Goal: Task Accomplishment & Management: Use online tool/utility

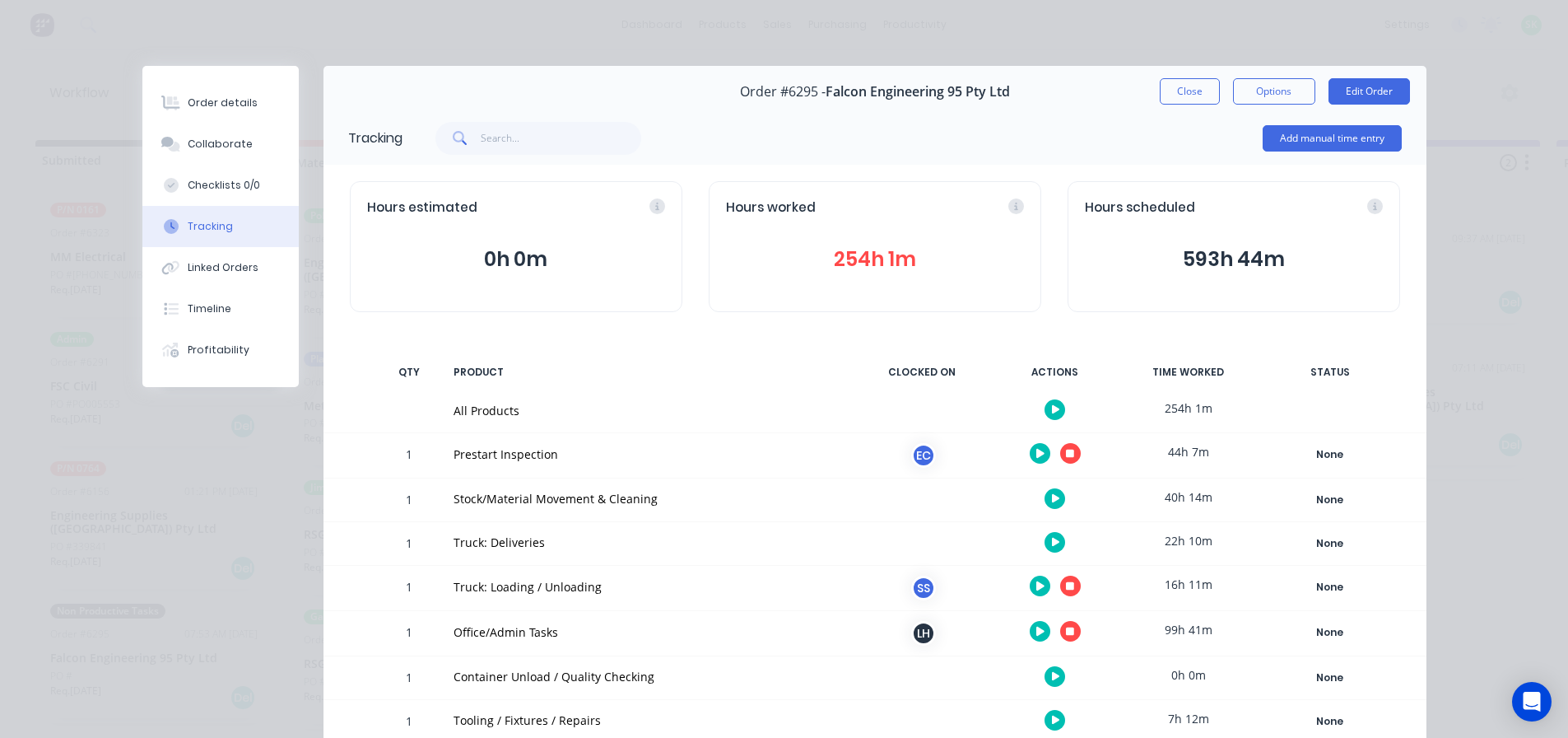
scroll to position [249, 0]
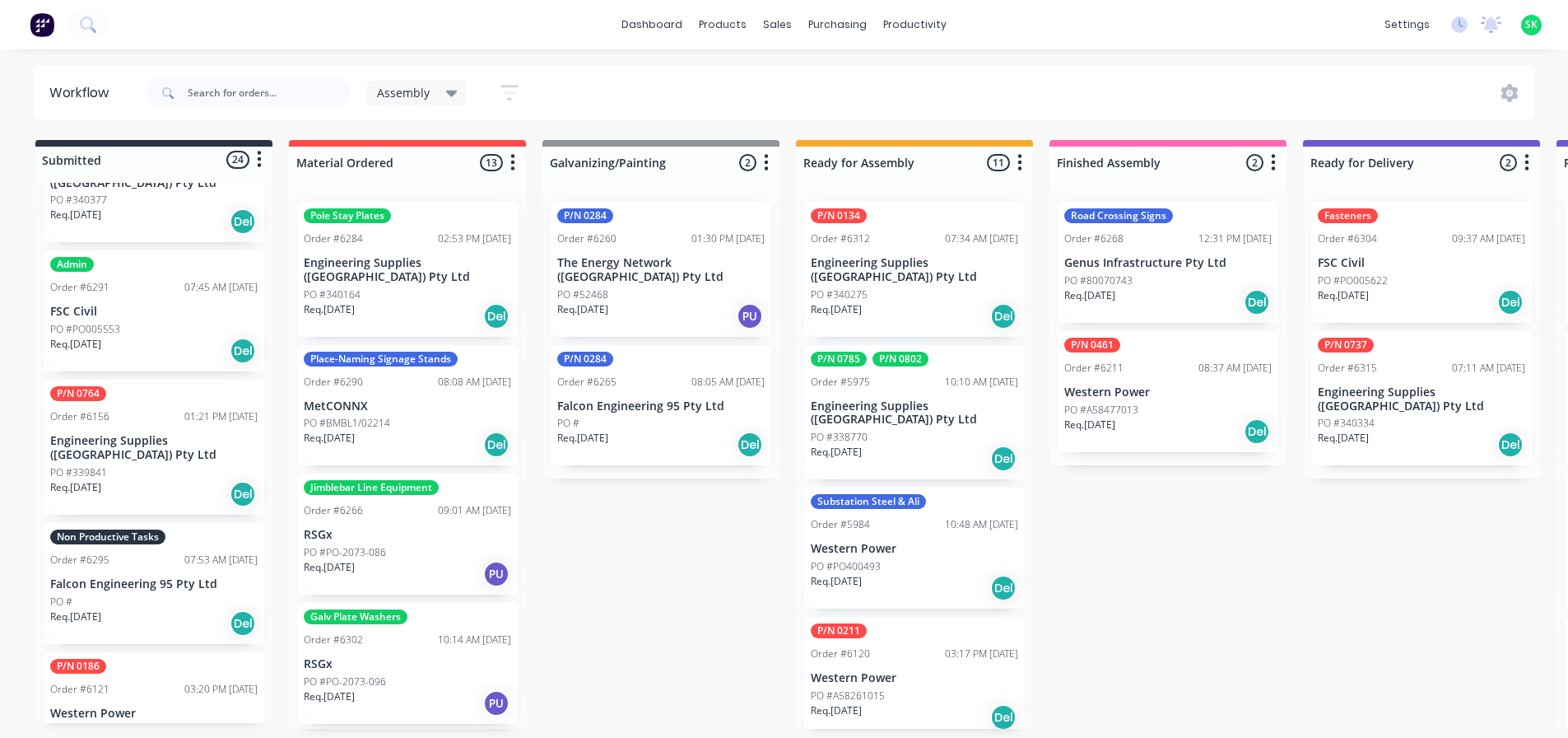
scroll to position [247, 0]
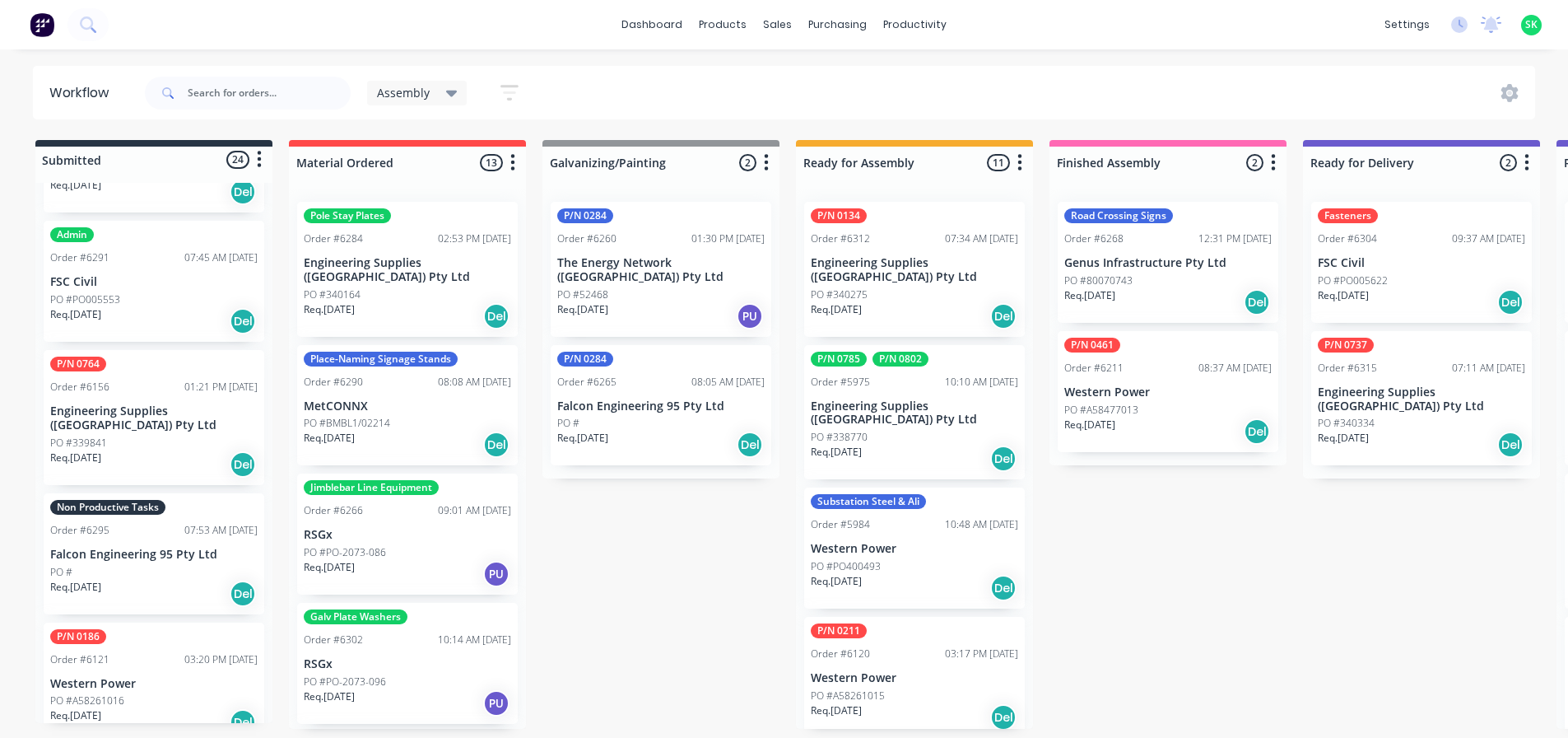
click at [161, 548] on p "Falcon Engineering 95 Pty Ltd" at bounding box center [153, 555] width 207 height 14
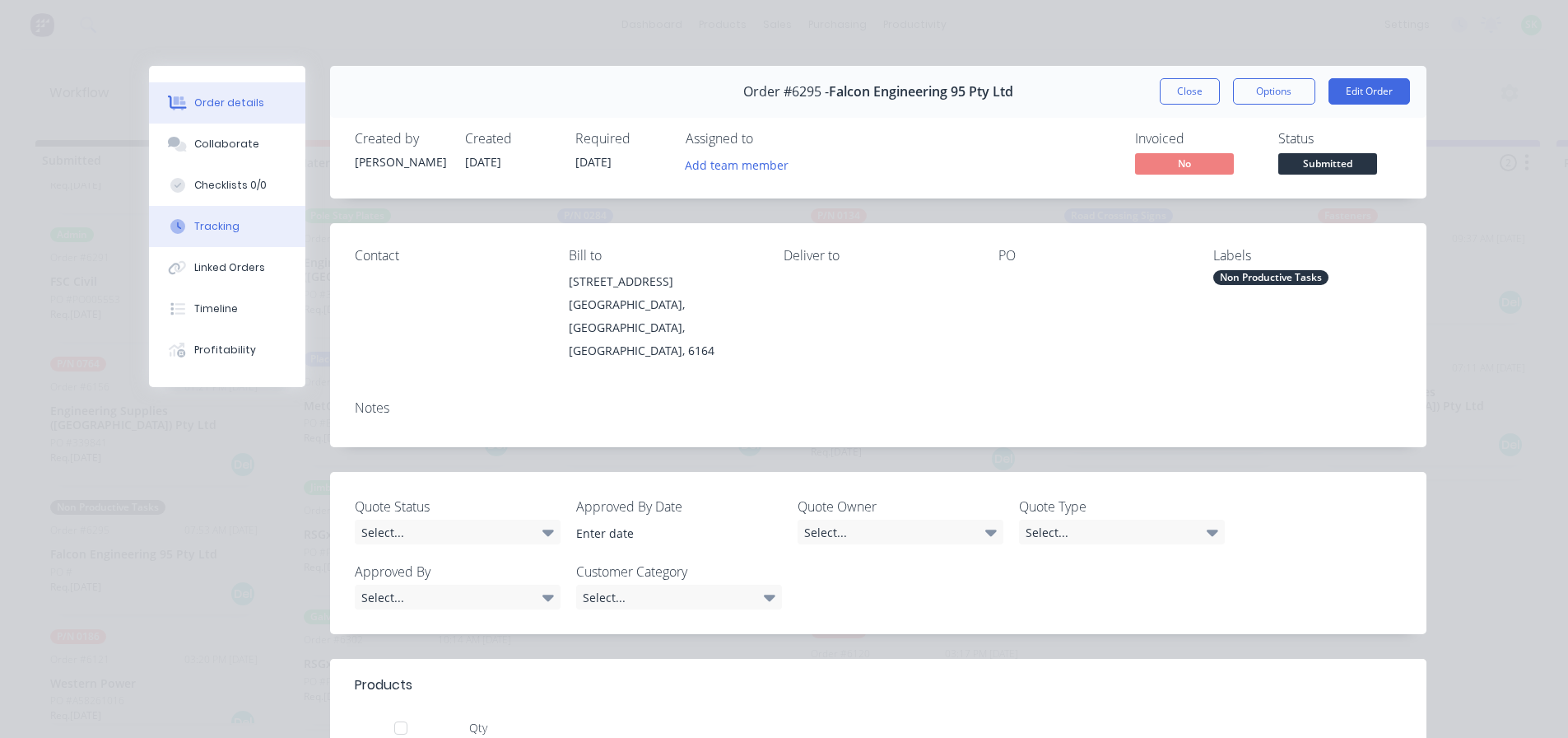
click at [215, 230] on div "Tracking" at bounding box center [217, 226] width 46 height 15
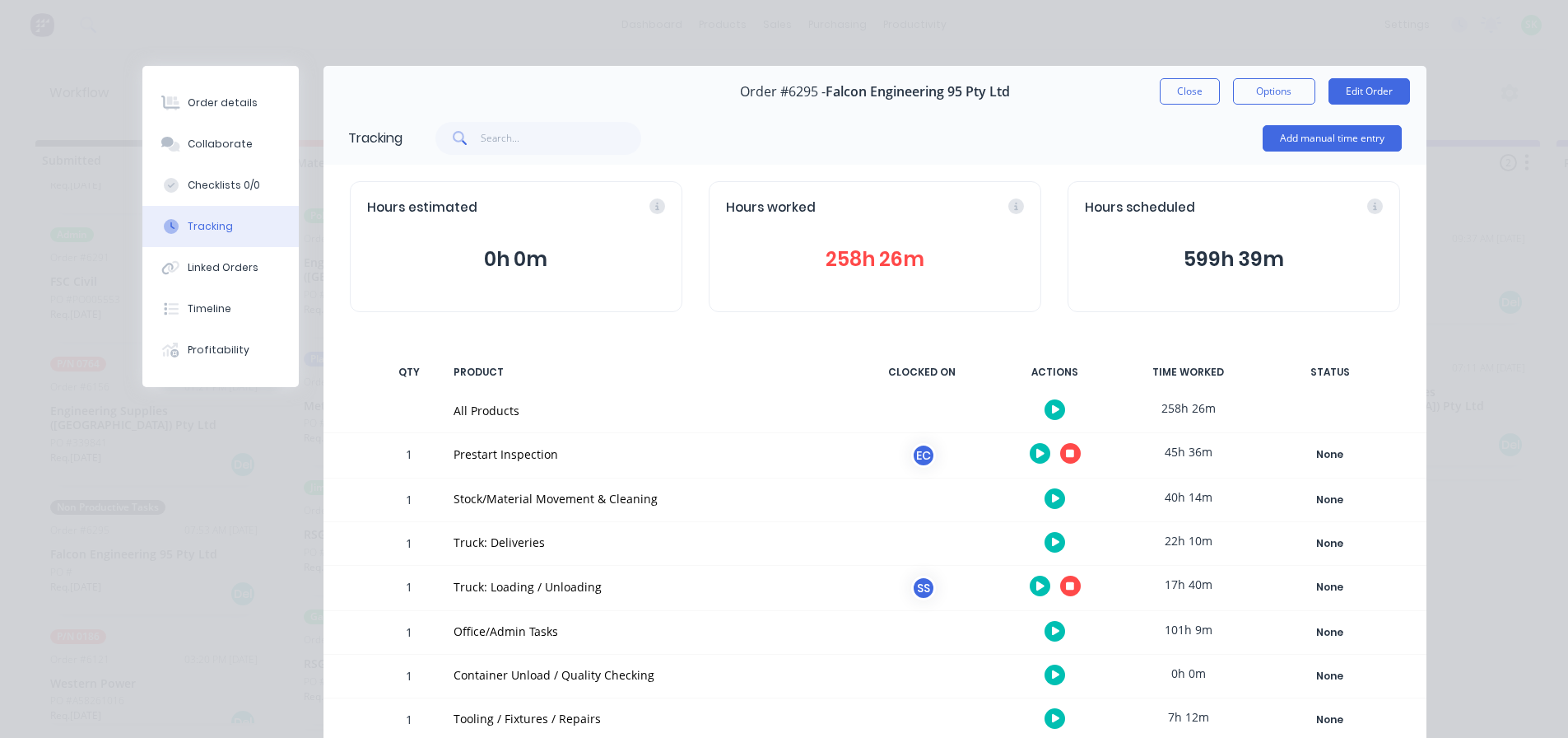
click at [1066, 591] on icon "button" at bounding box center [1071, 586] width 9 height 10
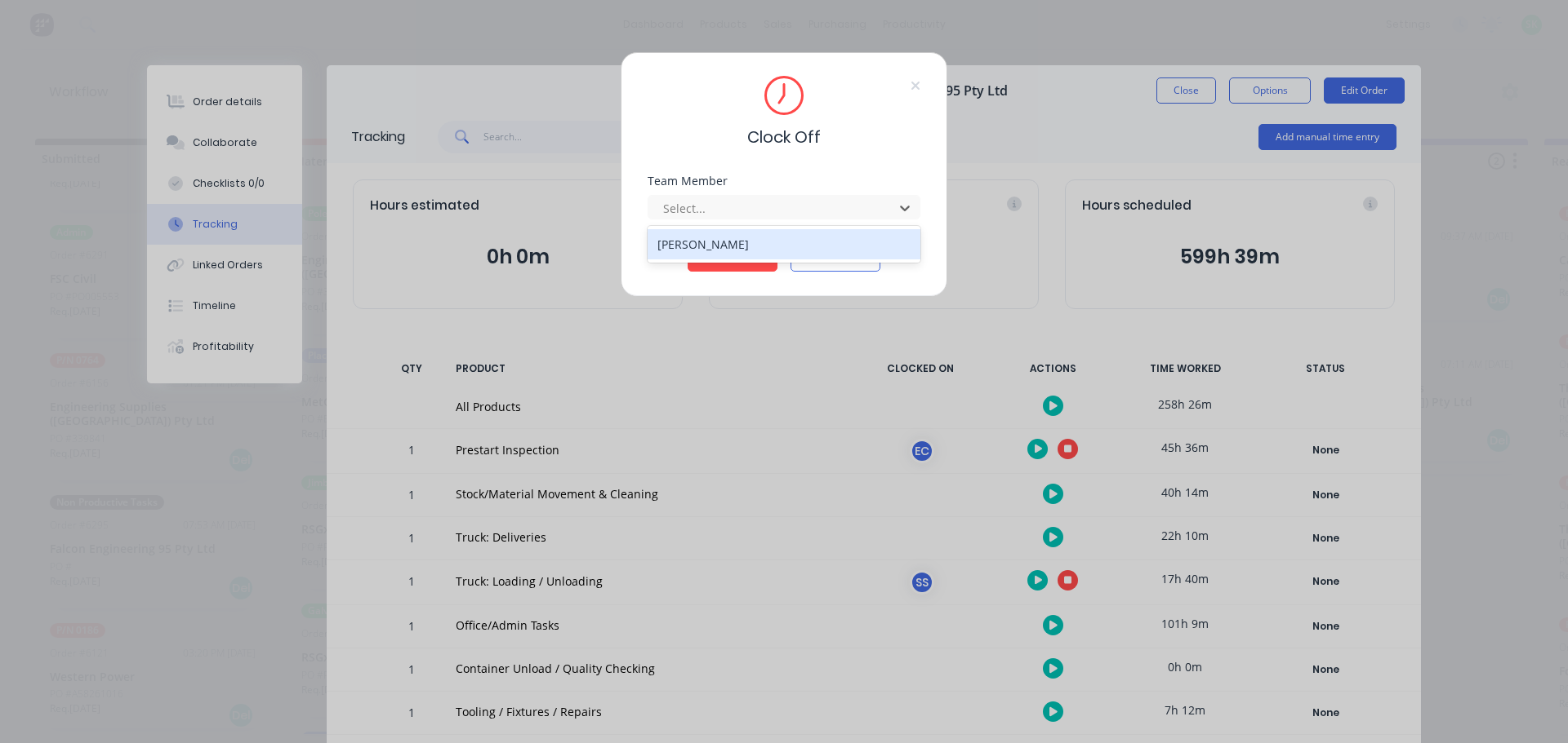
click at [844, 194] on div "1 result available. Use Up and Down to choose options, press Enter to select th…" at bounding box center [784, 205] width 272 height 28
click at [778, 240] on div "Stuart Simm" at bounding box center [784, 244] width 272 height 30
click at [754, 254] on button "Clock Off" at bounding box center [732, 258] width 90 height 26
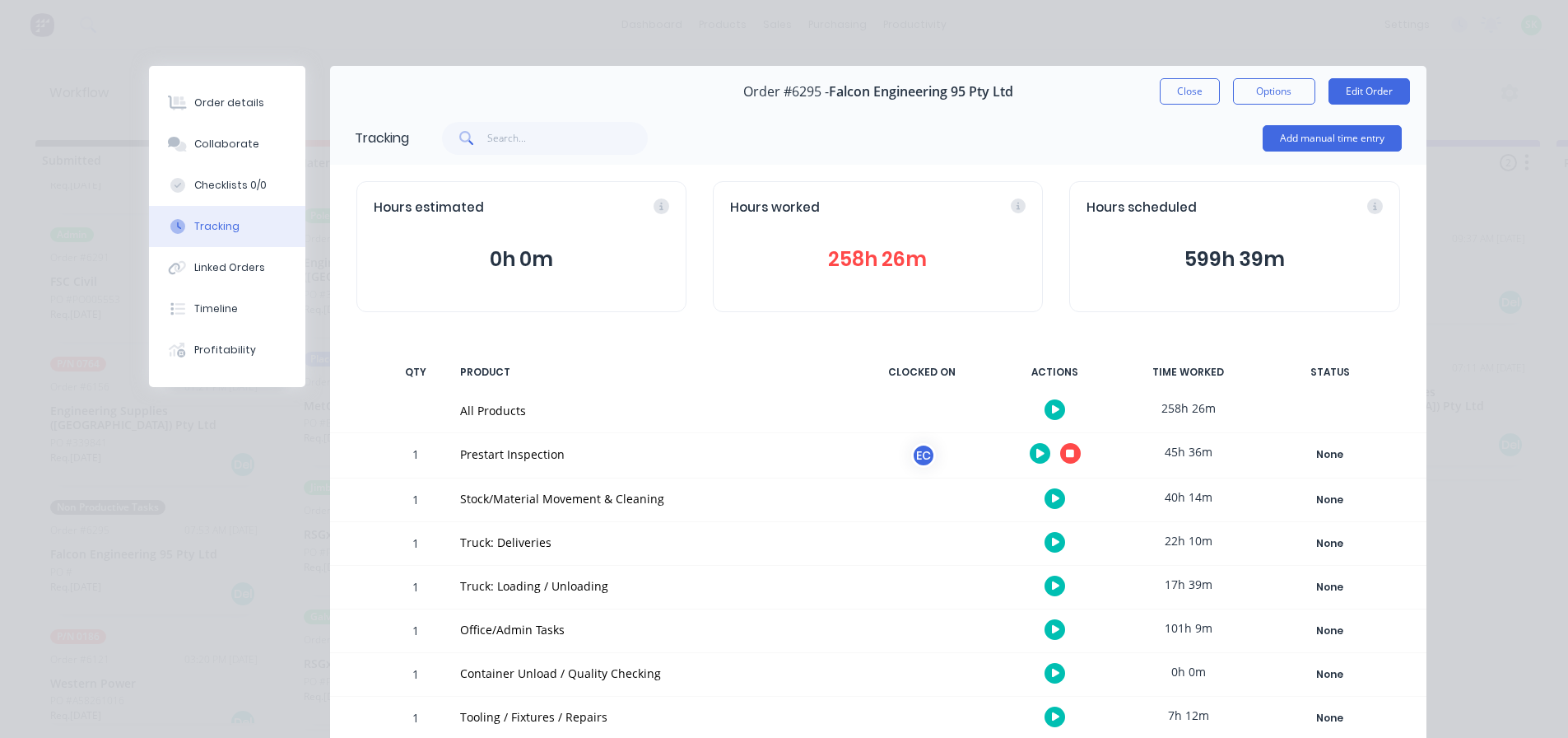
click at [1184, 95] on button "Close" at bounding box center [1190, 91] width 60 height 27
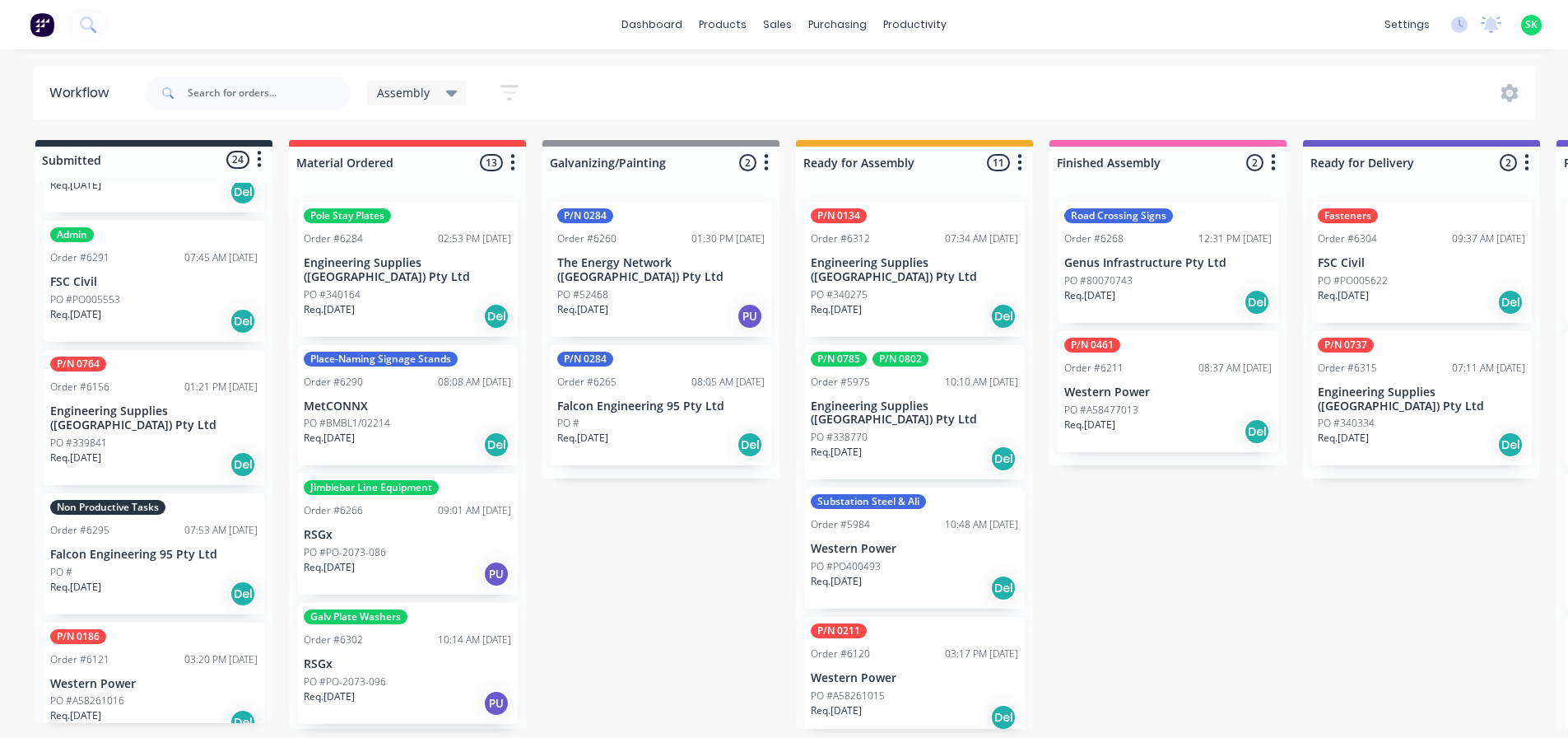
click at [896, 400] on p "Engineering Supplies ([GEOGRAPHIC_DATA]) Pty Ltd" at bounding box center [914, 413] width 207 height 28
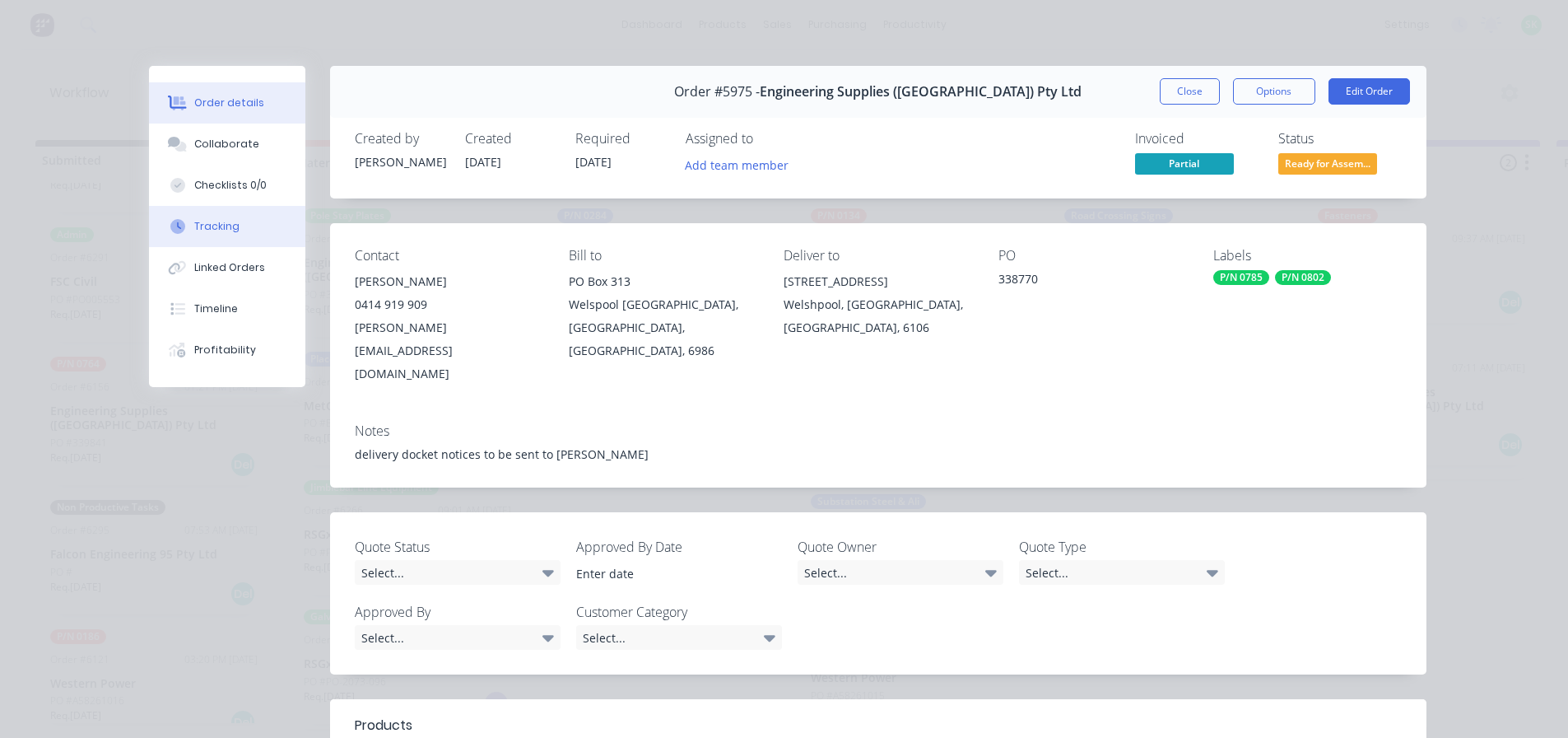
click at [209, 217] on button "Tracking" at bounding box center [227, 226] width 157 height 41
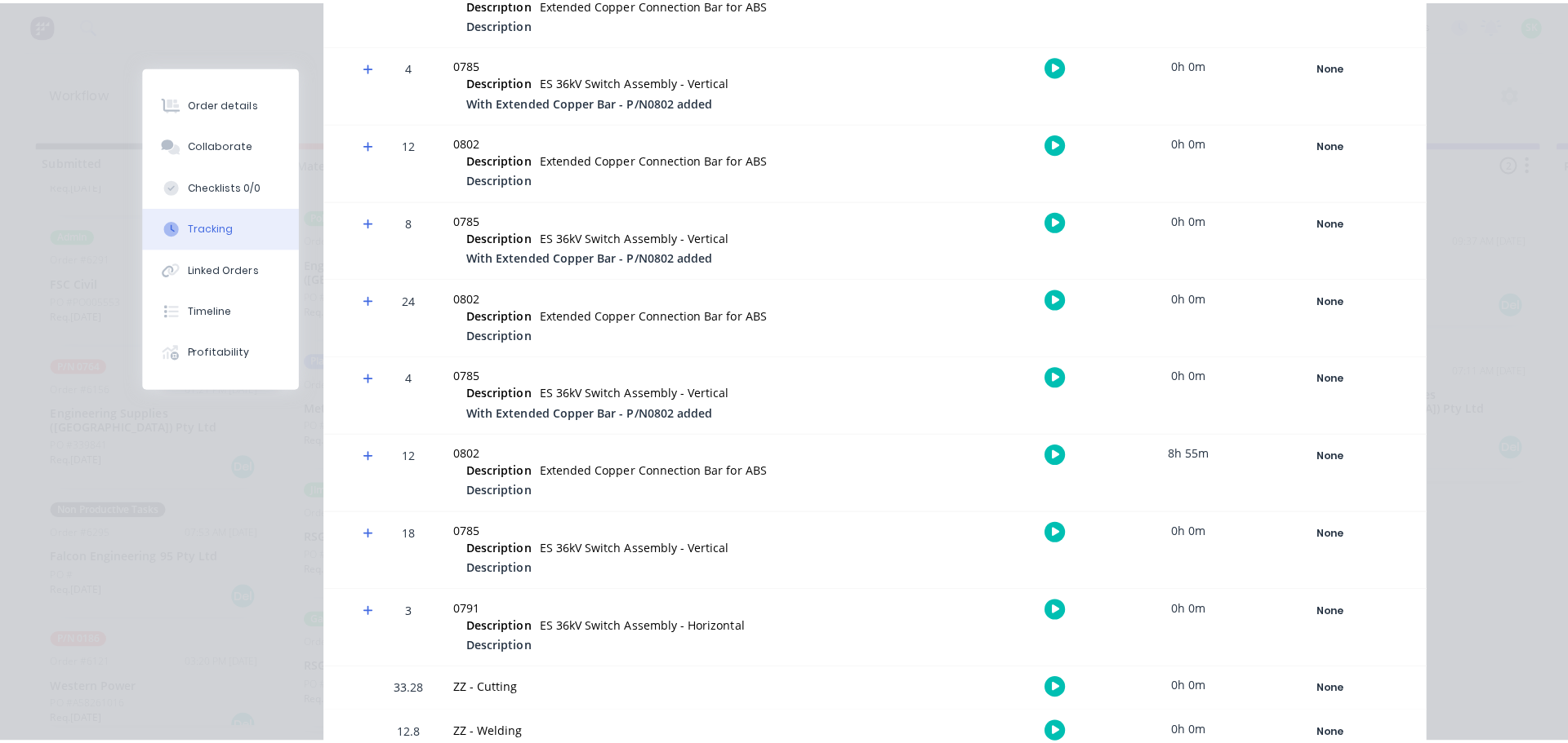
scroll to position [891, 0]
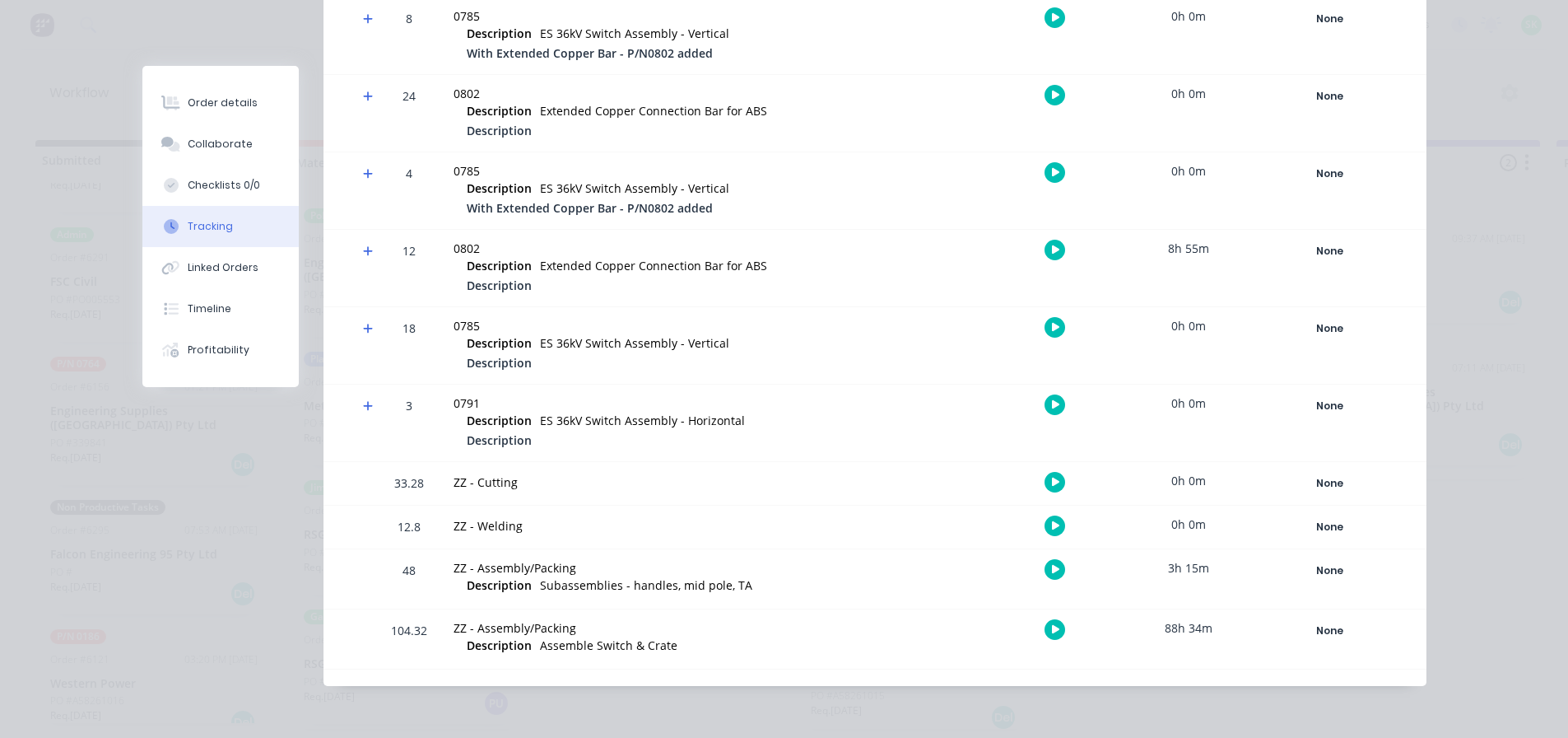
click at [1052, 630] on icon "button" at bounding box center [1056, 629] width 9 height 9
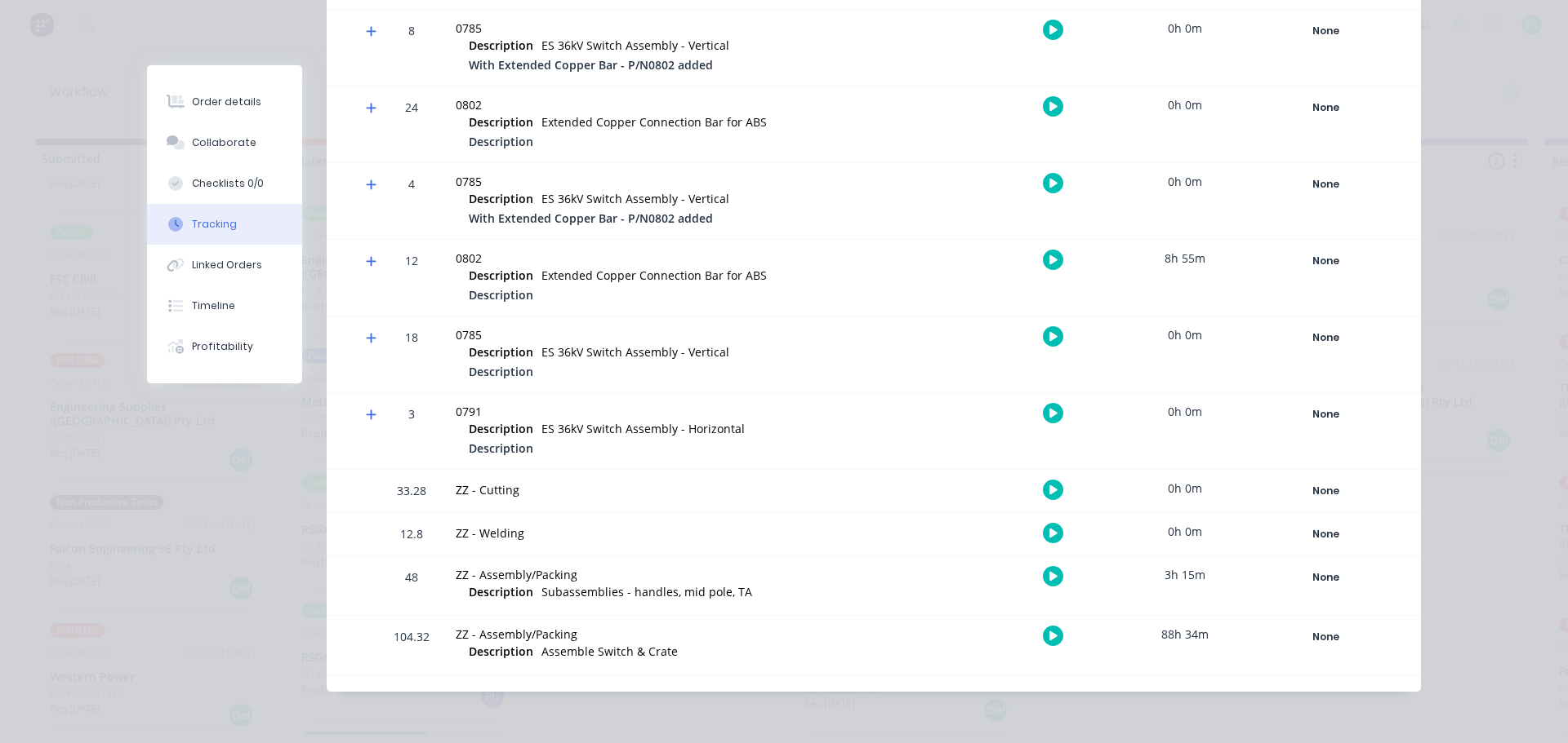
scroll to position [879, 0]
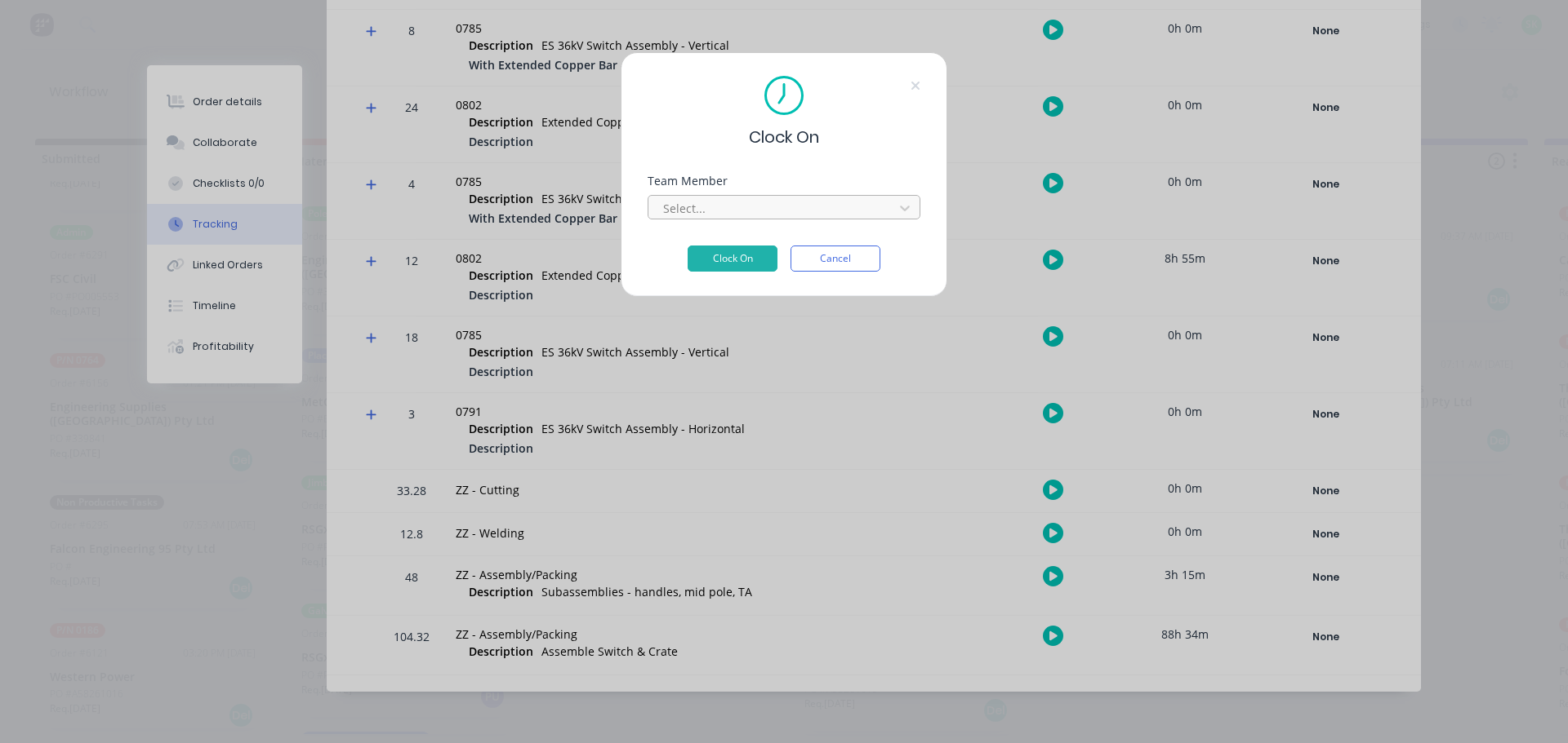
click at [808, 210] on div at bounding box center [773, 208] width 224 height 20
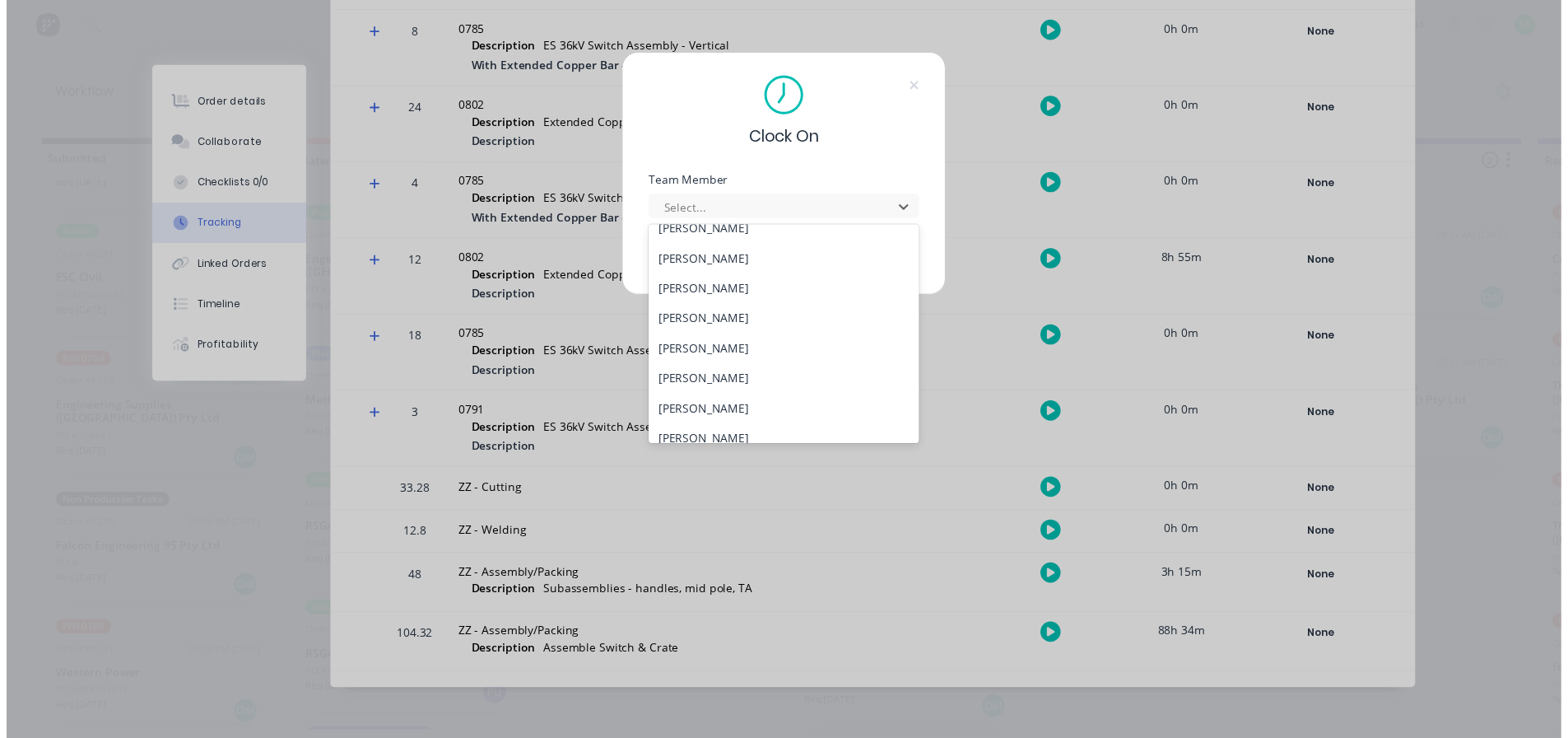
scroll to position [741, 0]
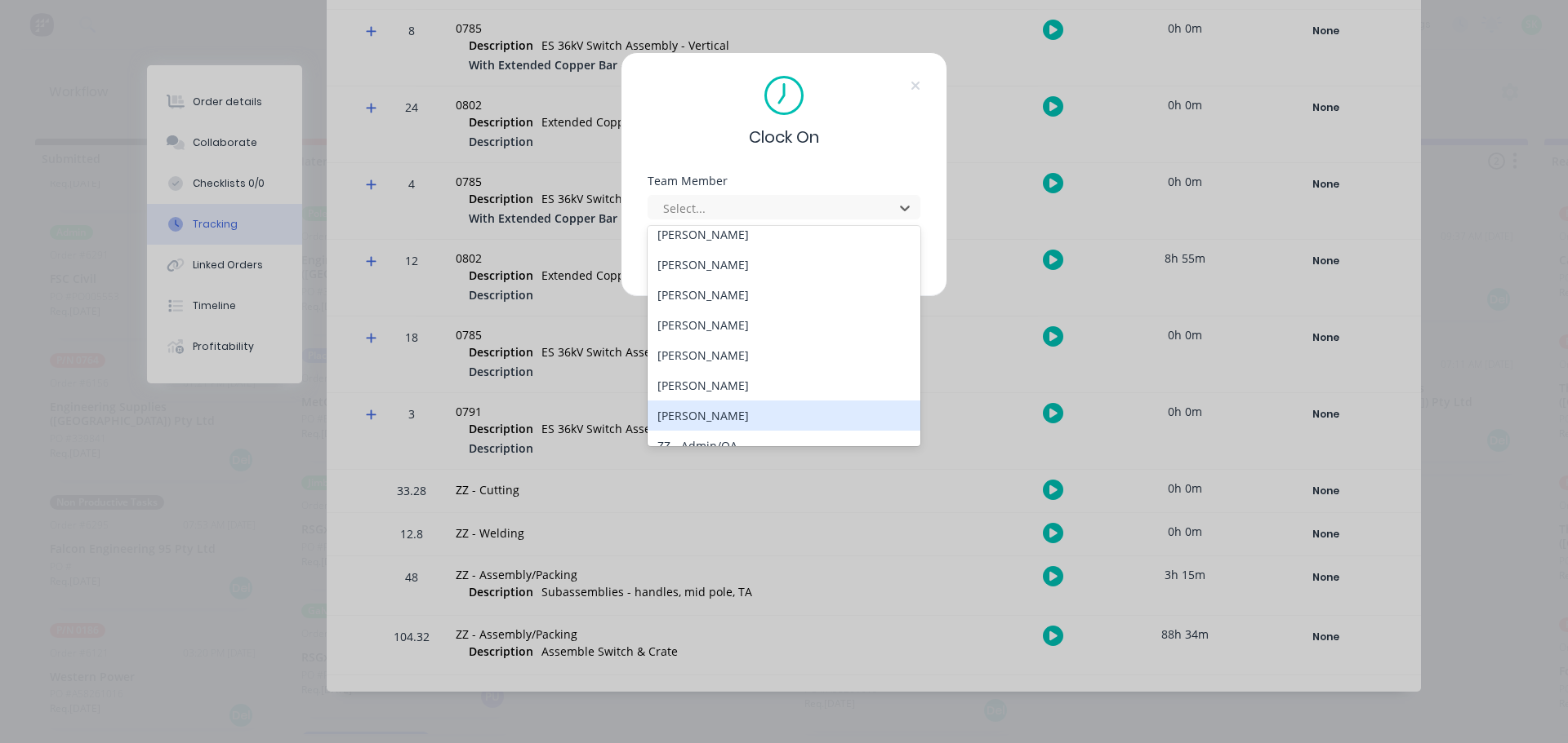
click at [740, 414] on div "Stuart Simm" at bounding box center [784, 415] width 272 height 30
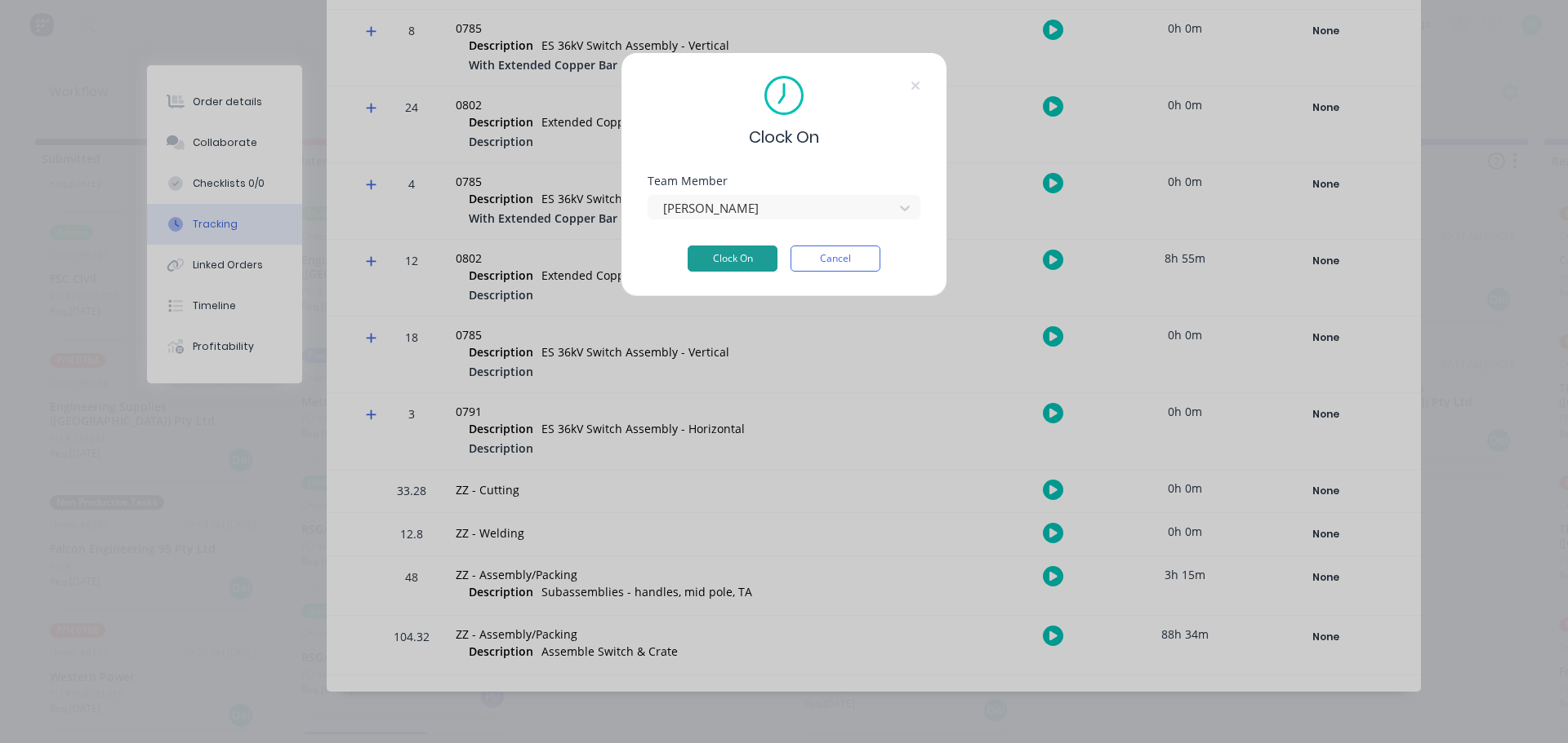
click at [746, 255] on button "Clock On" at bounding box center [732, 258] width 90 height 26
